Goal: Navigation & Orientation: Find specific page/section

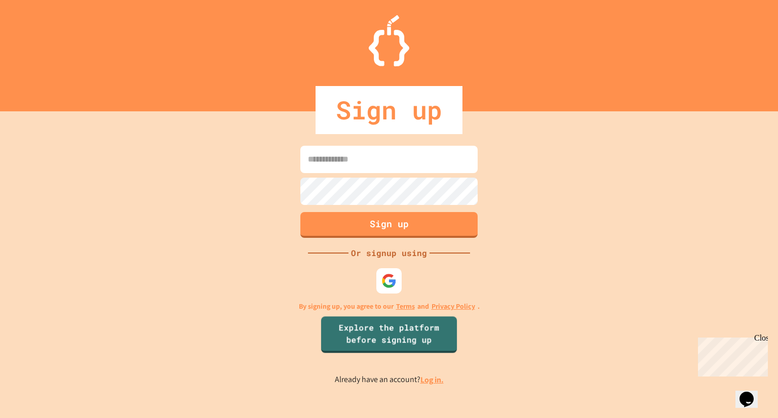
click at [385, 272] on div at bounding box center [388, 280] width 25 height 25
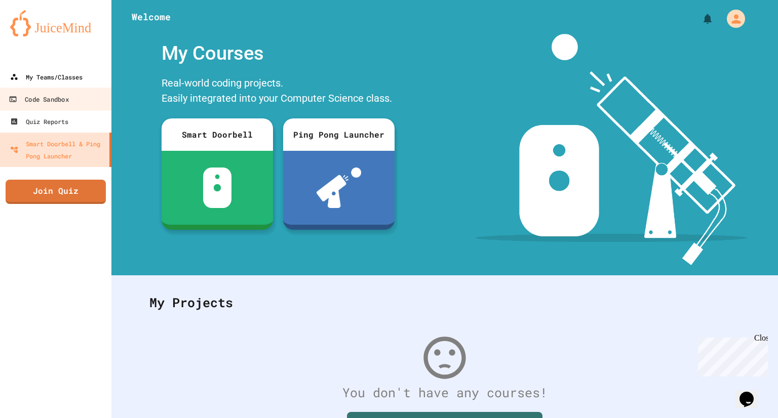
click at [49, 82] on div "My Teams/Classes" at bounding box center [46, 77] width 72 height 12
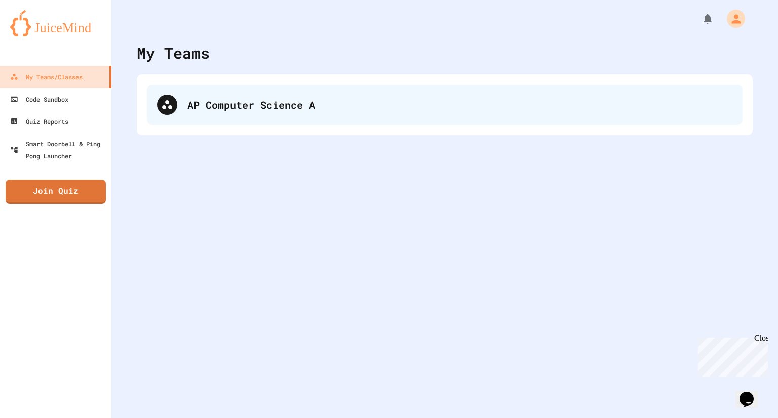
click at [235, 123] on div "AP Computer Science A" at bounding box center [445, 105] width 596 height 41
